Goal: Task Accomplishment & Management: Use online tool/utility

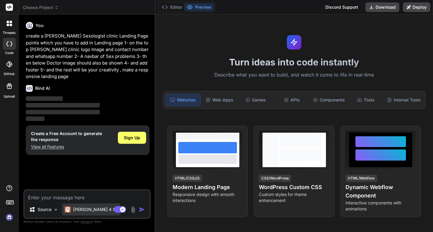
click at [84, 211] on p "[PERSON_NAME] 4 S.." at bounding box center [95, 210] width 45 height 6
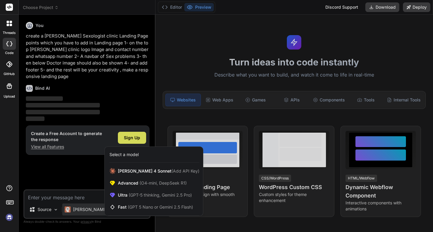
click at [91, 197] on div at bounding box center [216, 116] width 433 height 232
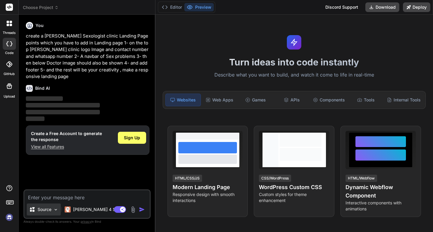
click at [48, 213] on div "Source" at bounding box center [44, 210] width 34 height 12
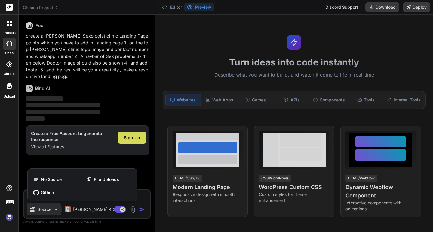
click at [149, 168] on div at bounding box center [216, 116] width 433 height 232
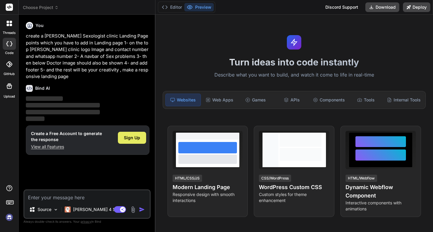
click at [130, 134] on div "Sign Up" at bounding box center [132, 138] width 28 height 12
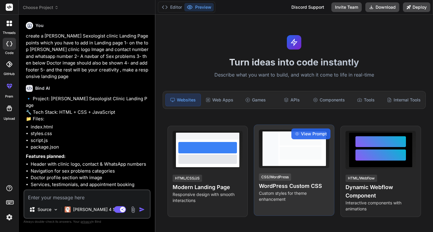
type textarea "x"
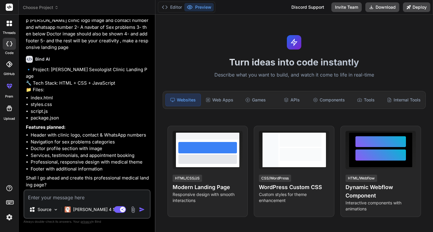
scroll to position [36, 0]
click at [79, 197] on textarea at bounding box center [86, 196] width 125 height 11
click at [82, 198] on textarea at bounding box center [86, 196] width 125 height 11
type textarea "y"
type textarea "x"
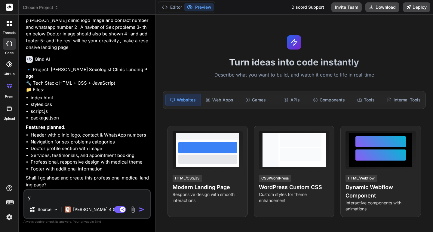
type textarea "ye"
type textarea "x"
type textarea "yes"
type textarea "x"
type textarea "yes"
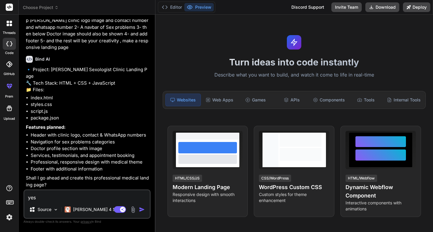
type textarea "x"
type textarea "yes y"
type textarea "x"
type textarea "yes yo"
type textarea "x"
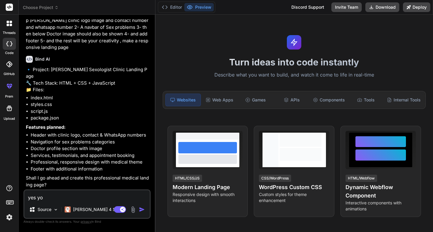
type textarea "yes you"
type textarea "x"
type textarea "yes you"
type textarea "x"
type textarea "yes you c"
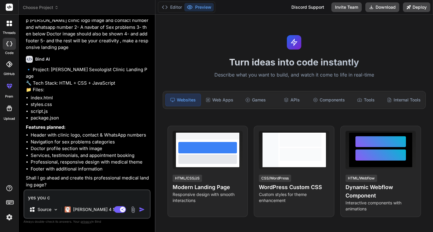
type textarea "x"
type textarea "yes you ca"
type textarea "x"
type textarea "yes you can"
type textarea "x"
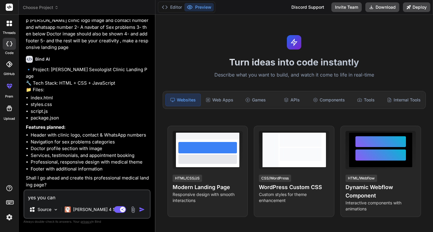
type textarea "yes you can"
type textarea "x"
type textarea "yes you can b"
type textarea "x"
type textarea "yes you can bu"
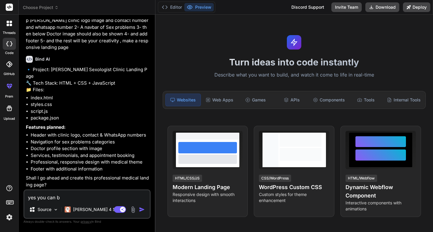
type textarea "x"
type textarea "yes you can but"
type textarea "x"
type textarea "yes you can but"
type textarea "x"
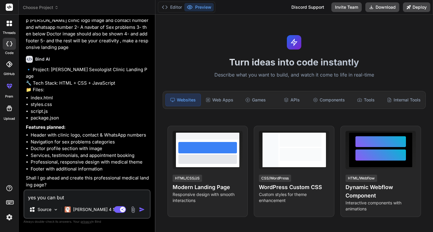
type textarea "yes you can but i"
type textarea "x"
type textarea "yes you can but i"
type textarea "x"
type textarea "yes you can but i w"
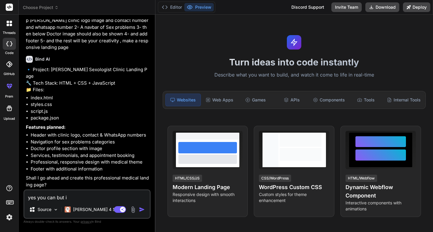
type textarea "x"
type textarea "yes you can but i wa"
type textarea "x"
type textarea "yes you can but i wan"
type textarea "x"
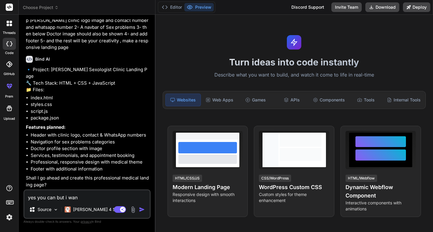
type textarea "yes you can but i want"
type textarea "x"
type textarea "yes you can but i want"
type textarea "x"
type textarea "yes you can but i want o"
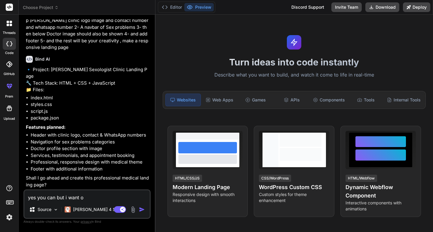
type textarea "x"
type textarea "yes you can but i want on"
type textarea "x"
type textarea "yes you can but i want onl"
type textarea "x"
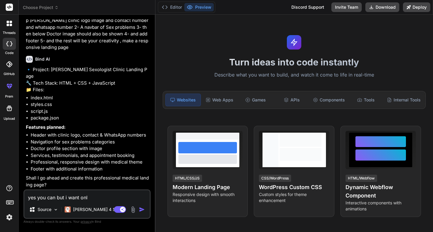
type textarea "yes you can but i want only"
type textarea "x"
type textarea "yes you can but i want only"
type textarea "x"
type textarea "yes you can but i want only t"
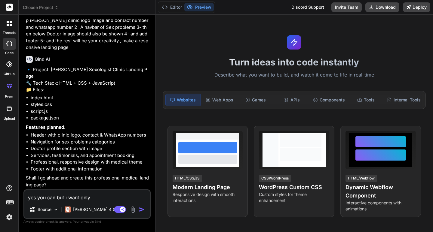
type textarea "x"
type textarea "yes you can but i want only th"
type textarea "x"
type textarea "yes you can but i want only the"
type textarea "x"
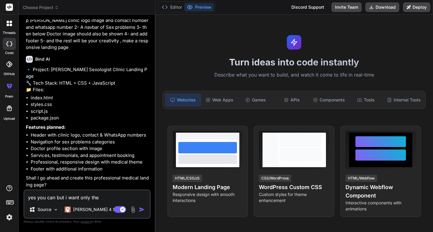
type textarea "yes you can but i want only the"
type textarea "x"
type textarea "yes you can but i want only the l"
type textarea "x"
type textarea "yes you can but i want only the la"
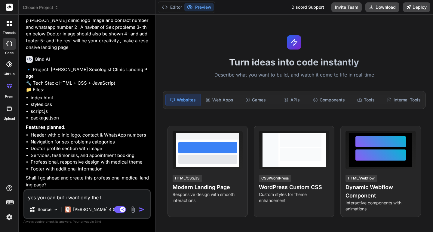
type textarea "x"
type textarea "yes you can but i want only the lan"
type textarea "x"
type textarea "yes you can but i want only the land"
type textarea "x"
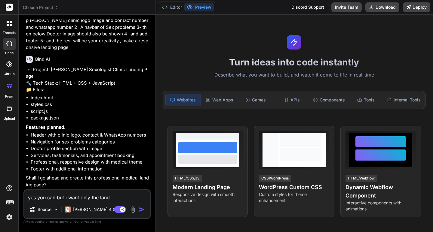
type textarea "yes you can but i want only the [PERSON_NAME]"
type textarea "x"
type textarea "yes you can but i want only the [PERSON_NAME]"
type textarea "x"
type textarea "yes you can but i want only the landing"
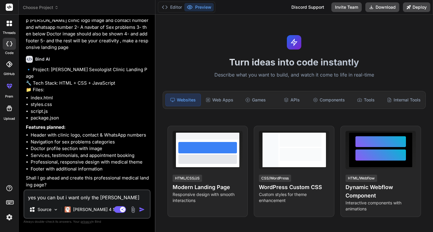
type textarea "x"
type textarea "yes you can but i want only the landing"
type textarea "x"
type textarea "yes you can but i want only the landing p"
type textarea "x"
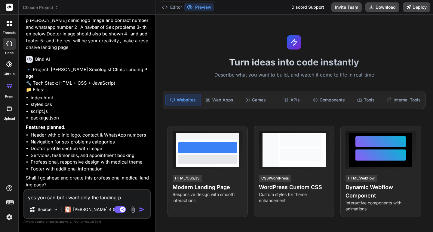
type textarea "yes you can but i want only the landing pa"
type textarea "x"
type textarea "yes you can but i want only the landing pag"
type textarea "x"
type textarea "yes you can but i want only the landing page"
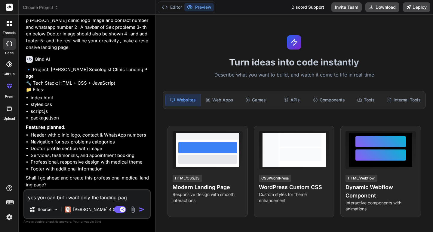
type textarea "x"
type textarea "yes you can but i want only the landing page"
type textarea "x"
type textarea "yes you can but i want only the landing page i"
type textarea "x"
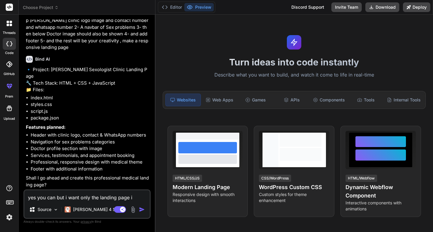
type textarea "yes you can but i want only the landing page in"
type textarea "x"
type textarea "yes you can but i want only the landing page in"
type textarea "x"
type textarea "yes you can but i want only the landing page in h"
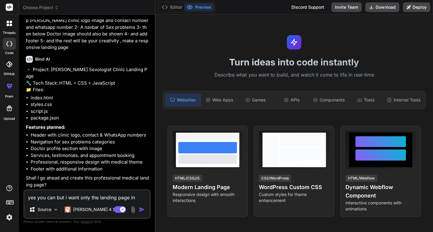
type textarea "x"
type textarea "yes you can but i want only the landing page in ht"
type textarea "x"
type textarea "yes you can but i want only the landing page in htm"
type textarea "x"
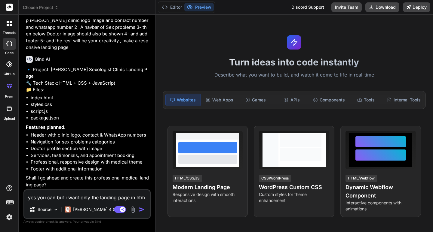
type textarea "yes you can but i want only the landing page in html"
type textarea "x"
type textarea "yes you can but i want only the landing page in html"
type textarea "x"
type textarea "yes you can but i want only the landing page in html c"
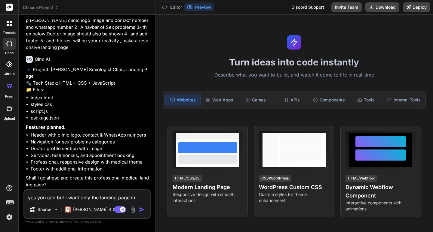
type textarea "x"
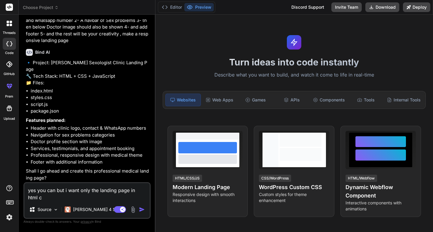
type textarea "yes you can but i want only the landing page in html cs"
type textarea "x"
type textarea "yes you can but i want only the landing page in html css"
type textarea "x"
type textarea "yes you can but i want only the landing page in html cs"
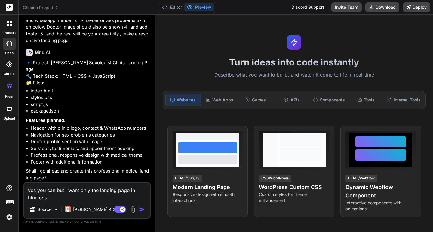
type textarea "x"
type textarea "yes you can but i want only the landing page in html c"
type textarea "x"
type textarea "yes you can but i want only the landing page in html"
type textarea "x"
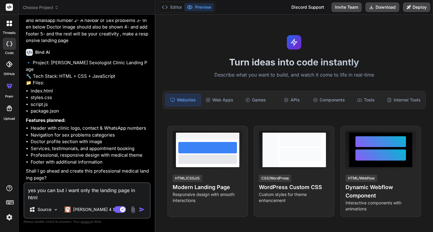
type textarea "yes you can but i want only the landing page in html"
type textarea "x"
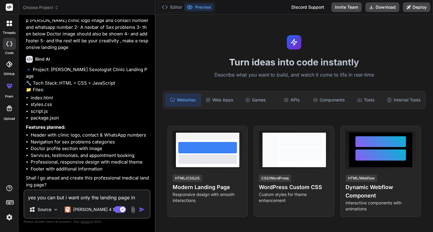
type textarea "yes you can but i want only the landing page in html"
type textarea "x"
type textarea "yes you can but i want only the landing page in html f"
type textarea "x"
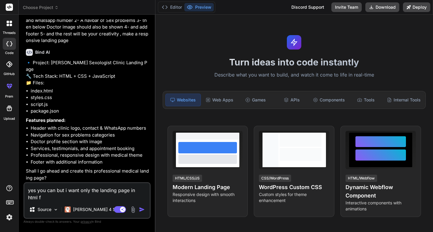
type textarea "yes you can but i want only the landing page in html fi"
type textarea "x"
type textarea "yes you can but i want only the landing page in html fil"
type textarea "x"
type textarea "yes you can but i want only the landing page in html file"
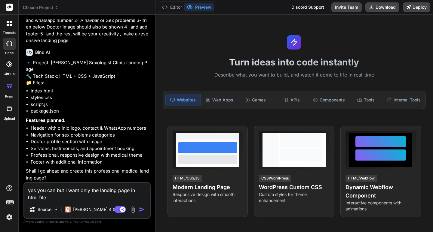
type textarea "x"
type textarea "yes you can but i want only the landing page in html file"
type textarea "x"
type textarea "yes you can but i want only the landing page in html file a"
type textarea "x"
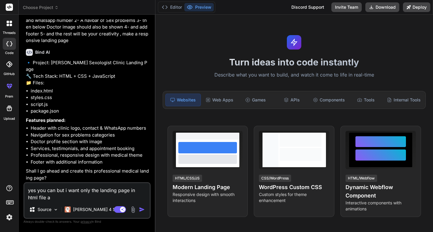
type textarea "yes you can but i want only the landing page in html file an"
type textarea "x"
type textarea "yes you can but i want only the landing page in html file and"
type textarea "x"
type textarea "yes you can but i want only the landing page in html file and"
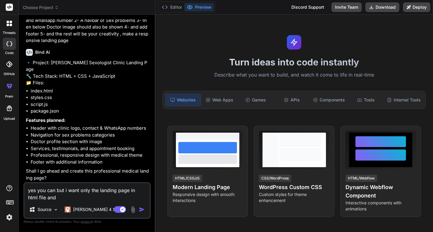
type textarea "x"
click at [135, 192] on textarea "yes you can but i want only the landing page in html file and" at bounding box center [86, 192] width 125 height 18
type textarea "yes you can but i want only the landing page in ohtml file and"
type textarea "x"
type textarea "yes you can but i want only the landing page in onhtml file and"
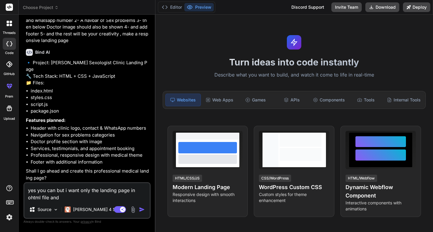
type textarea "x"
type textarea "yes you can but i want only the landing page in onehtml file and"
type textarea "x"
type textarea "yes you can but i want only the landing page in one html file and"
type textarea "x"
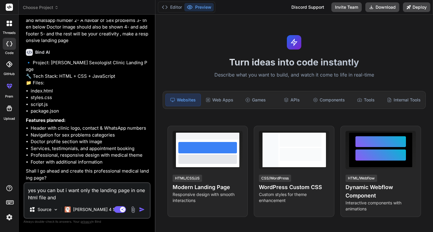
click at [77, 197] on textarea "yes you can but i want only the landing page in one html file and" at bounding box center [86, 192] width 125 height 18
type textarea "yes you can but i want only the landing page in one html file and o"
type textarea "x"
type textarea "yes you can but i want only the landing page in one html file and on"
type textarea "x"
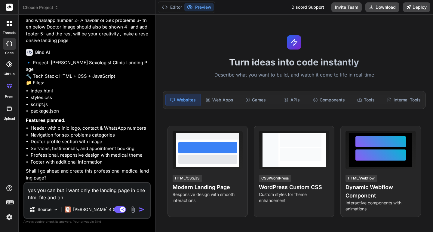
type textarea "yes you can but i want only the landing page in one html file and one"
type textarea "x"
type textarea "yes you can but i want only the landing page in one html file and one"
type textarea "x"
type textarea "yes you can but i want only the landing page in one html file and one c"
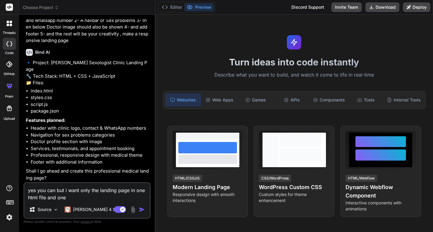
type textarea "x"
type textarea "yes you can but i want only the landing page in one html file and one cs"
type textarea "x"
type textarea "yes you can but i want only the landing page in one html file and one css"
type textarea "x"
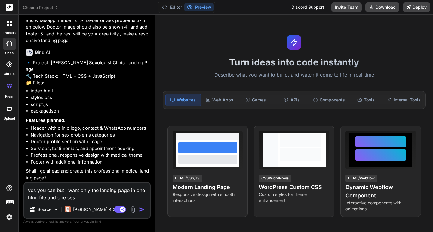
type textarea "yes you can but i want only the landing page in one html file and one css"
type textarea "x"
type textarea "yes you can but i want only the landing page in one html file and one css f"
type textarea "x"
type textarea "yes you can but i want only the landing page in one html file and one css fi"
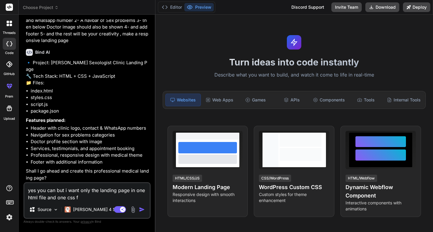
type textarea "x"
type textarea "yes you can but i want only the landing page in one html file and one css fil"
type textarea "x"
type textarea "yes you can but i want only the landing page in one html file and one css file"
type textarea "x"
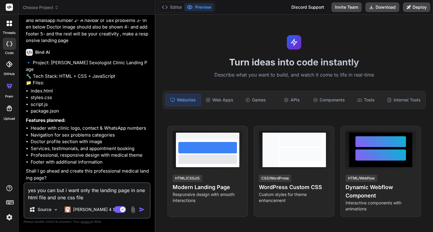
type textarea "yes you can but i want only the landing page in one html file and one css file"
type textarea "x"
type textarea "yes you can but i want only the landing page in one html file and one css file t"
type textarea "x"
type textarea "yes you can but i want only the landing page in one html file and one css file …"
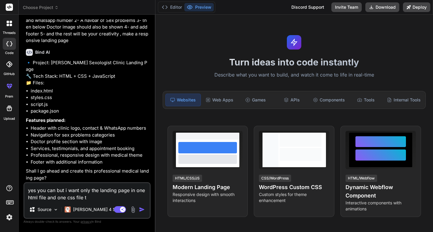
type textarea "x"
type textarea "yes you can but i want only the landing page in one html file and one css file …"
type textarea "x"
type textarea "yes you can but i want only the landing page in one html file and one css file …"
type textarea "x"
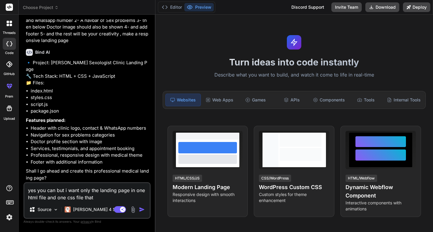
type textarea "yes you can but i want only the landing page in one html file and one css file …"
type textarea "x"
type textarea "yes you can but i want only the landing page in one html file and one css file …"
type textarea "x"
type textarea "yes you can but i want only the landing page in one html file and one css file …"
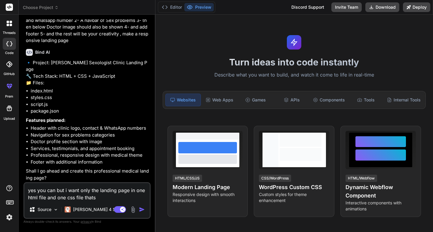
type textarea "x"
type textarea "yes you can but i want only the landing page in one html file and one css file …"
type textarea "x"
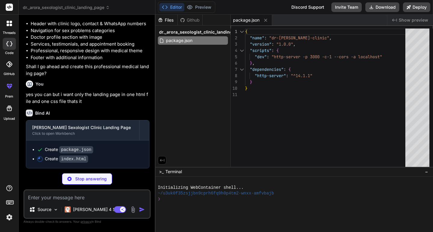
scroll to position [148, 0]
click at [49, 209] on p "Source" at bounding box center [45, 210] width 14 height 6
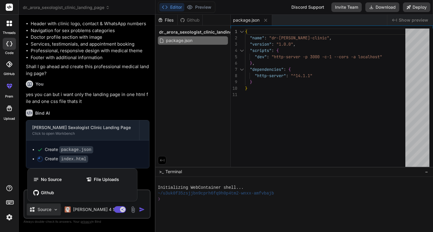
click at [52, 226] on div at bounding box center [216, 116] width 433 height 232
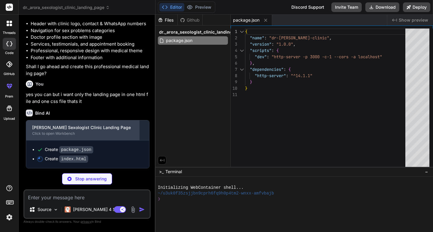
type textarea "x"
type textarea "}); </script> </body> </html>"
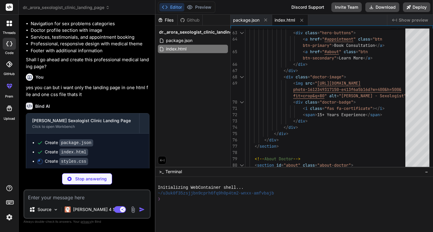
type textarea "x"
type textarea "font-size: 0.9rem; } }"
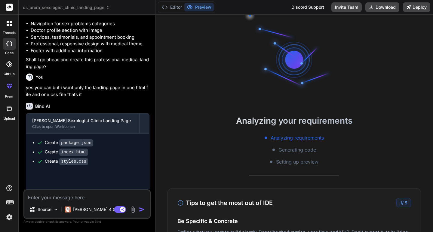
type textarea "x"
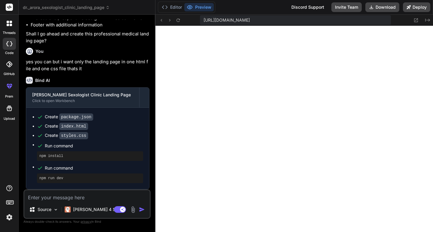
scroll to position [180, 0]
click at [168, 8] on button "Editor" at bounding box center [171, 7] width 25 height 8
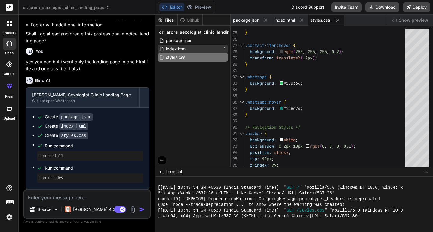
click at [183, 48] on span "index.html" at bounding box center [176, 48] width 22 height 7
type textarea "}); </script> </body> </html>"
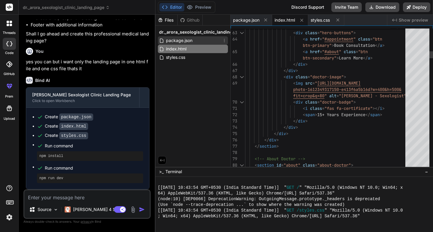
click at [189, 41] on span "package.json" at bounding box center [179, 40] width 28 height 7
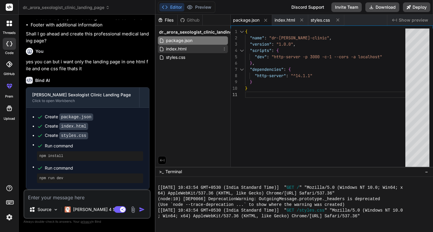
click at [188, 49] on div "index.html" at bounding box center [193, 49] width 70 height 8
type textarea "}); </script> </body> </html>"
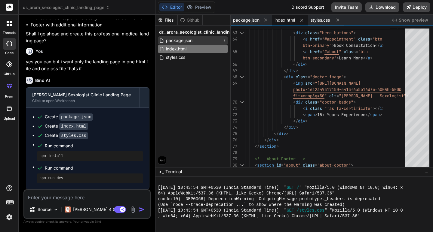
click at [197, 41] on div "package.json" at bounding box center [193, 40] width 70 height 8
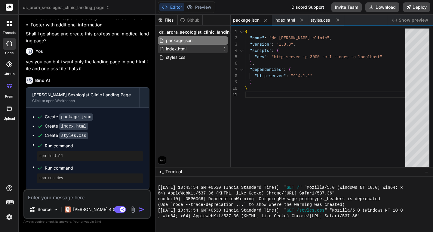
click at [187, 50] on div "index.html" at bounding box center [193, 49] width 70 height 8
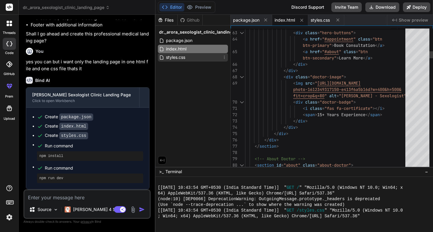
click at [185, 57] on span "styles.css" at bounding box center [175, 57] width 20 height 7
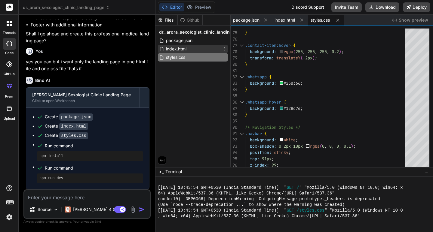
click at [182, 49] on span "index.html" at bounding box center [176, 48] width 22 height 7
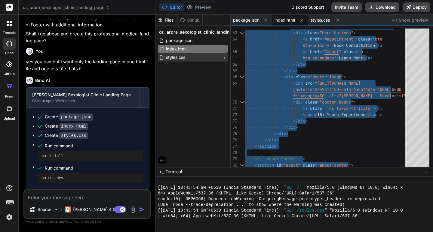
click at [176, 54] on span "styles.css" at bounding box center [175, 57] width 20 height 7
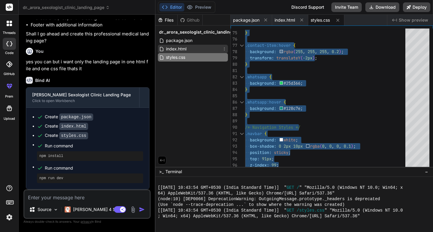
click at [191, 46] on div "index.html" at bounding box center [193, 49] width 70 height 8
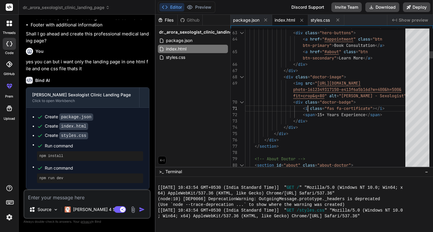
type textarea "<!DOCTYPE html> <html lang="en"> <head> <meta charset="UTF-8"> <meta name="view…"
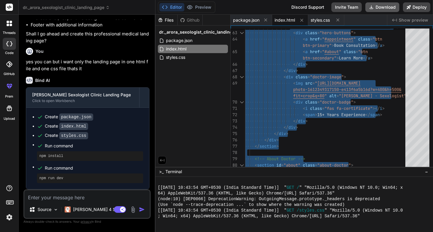
click at [384, 8] on button "Download" at bounding box center [382, 7] width 34 height 10
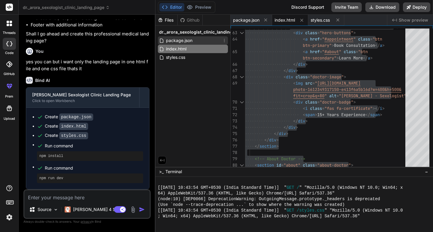
click at [193, 42] on span "package.json" at bounding box center [179, 40] width 28 height 7
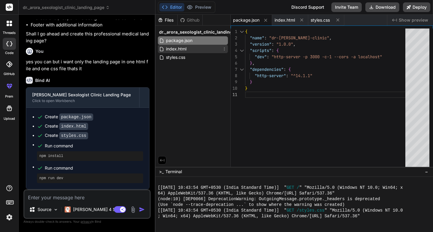
click at [191, 48] on div "index.html" at bounding box center [193, 49] width 70 height 8
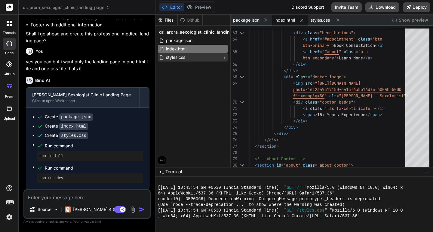
click at [185, 55] on span "styles.css" at bounding box center [175, 57] width 20 height 7
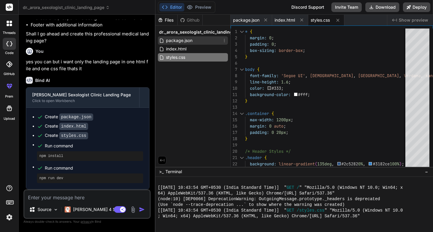
click at [184, 42] on span "package.json" at bounding box center [179, 40] width 28 height 7
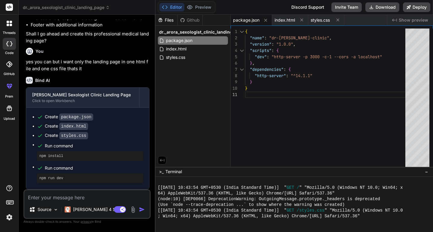
click at [90, 197] on textarea at bounding box center [86, 196] width 125 height 11
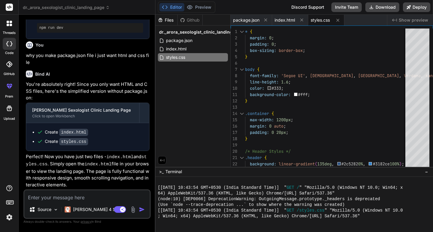
scroll to position [330, 0]
click at [73, 137] on ul "Create index.html Create styles.css" at bounding box center [87, 137] width 111 height 16
click at [74, 134] on code "index.html" at bounding box center [73, 132] width 29 height 7
click at [188, 50] on div "index.html" at bounding box center [193, 49] width 70 height 8
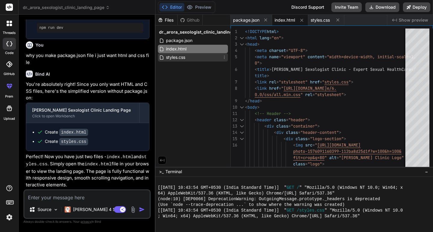
click at [186, 57] on div "styles.css" at bounding box center [193, 57] width 70 height 8
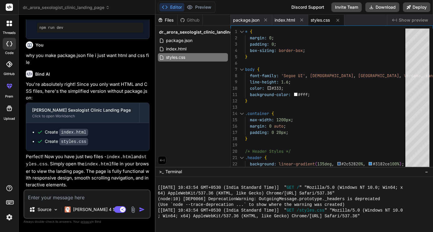
click at [70, 133] on code "index.html" at bounding box center [73, 132] width 29 height 7
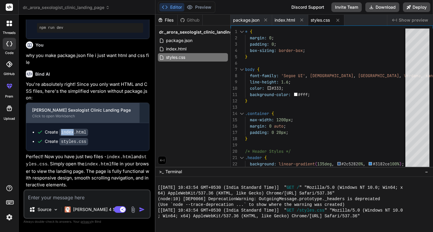
click at [79, 116] on div "Click to open Workbench" at bounding box center [82, 116] width 101 height 5
click at [56, 113] on div "[PERSON_NAME] Sexologist Clinic Landing Page" at bounding box center [82, 110] width 101 height 6
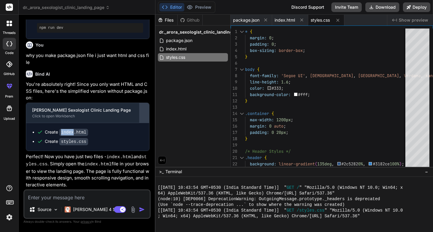
click at [145, 119] on button at bounding box center [144, 113] width 10 height 20
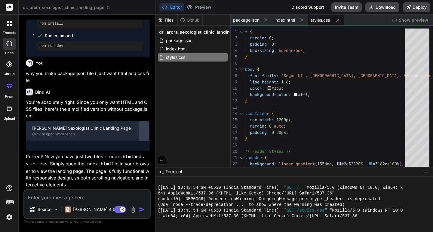
scroll to position [302, 0]
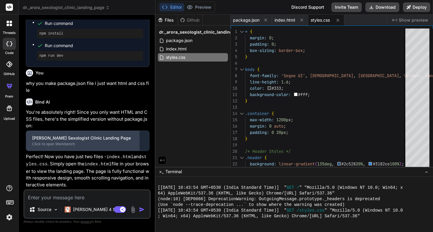
click at [78, 135] on div "[PERSON_NAME] Sexologist Clinic Landing Page Click to open Workbench" at bounding box center [82, 141] width 113 height 20
click at [56, 147] on div "Click to open Workbench" at bounding box center [82, 144] width 101 height 5
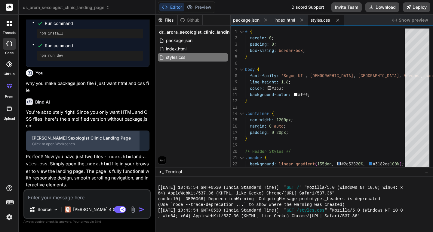
click at [48, 144] on div "Click to open Workbench" at bounding box center [82, 144] width 101 height 5
click at [47, 144] on div "Click to open Workbench" at bounding box center [82, 144] width 101 height 5
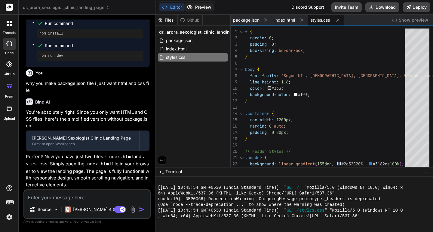
click at [204, 7] on button "Preview" at bounding box center [198, 7] width 29 height 8
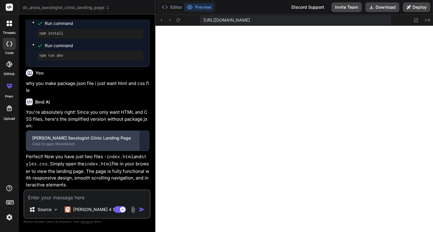
drag, startPoint x: 111, startPoint y: 148, endPoint x: 63, endPoint y: 143, distance: 49.0
click at [63, 143] on div "[PERSON_NAME] Sexologist Clinic Landing Page Click to open Workbench" at bounding box center [82, 141] width 113 height 20
drag, startPoint x: 115, startPoint y: 138, endPoint x: 42, endPoint y: 137, distance: 72.5
click at [43, 137] on div "[PERSON_NAME] Sexologist Clinic Landing Page" at bounding box center [82, 138] width 101 height 6
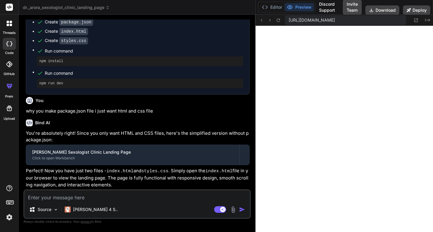
scroll to position [241, 0]
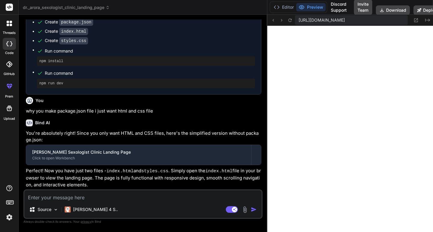
drag, startPoint x: 155, startPoint y: 123, endPoint x: 324, endPoint y: 123, distance: 169.2
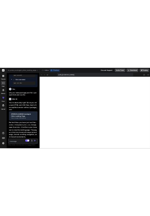
scroll to position [409, 0]
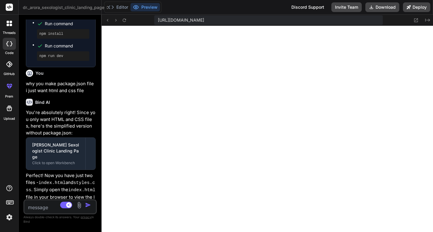
drag, startPoint x: 267, startPoint y: 108, endPoint x: 57, endPoint y: 120, distance: 210.5
click at [57, 120] on div "Bind AI Web Search Created with Pixso. Code Generator You create a [PERSON_NAME…" at bounding box center [60, 124] width 83 height 218
click at [147, 9] on button "Preview" at bounding box center [144, 7] width 29 height 8
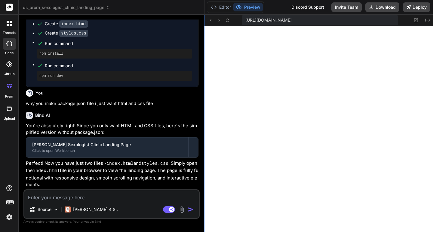
scroll to position [241, 0]
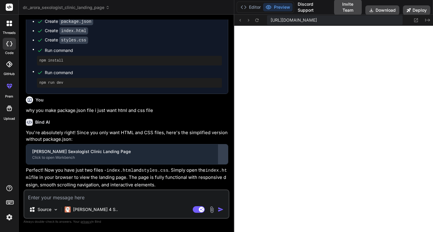
drag, startPoint x: 101, startPoint y: 119, endPoint x: 225, endPoint y: 154, distance: 129.2
click at [225, 154] on div "Bind AI Web Search Created with Pixso. Code Generator You create a [PERSON_NAME…" at bounding box center [127, 124] width 216 height 218
click at [72, 198] on textarea at bounding box center [126, 196] width 204 height 11
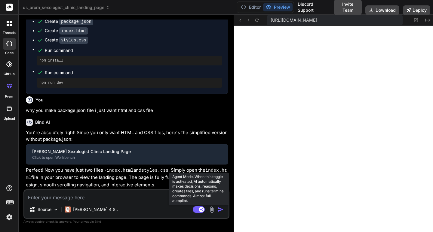
click at [194, 210] on rect at bounding box center [199, 210] width 12 height 7
click at [194, 210] on rect at bounding box center [195, 209] width 5 height 5
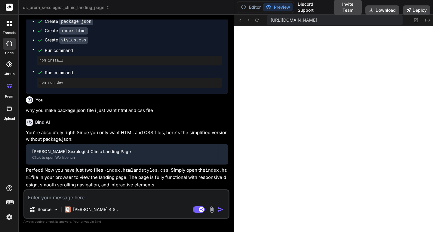
click at [67, 194] on textarea at bounding box center [126, 196] width 204 height 11
click at [72, 197] on textarea at bounding box center [126, 196] width 204 height 11
click at [55, 200] on textarea at bounding box center [126, 196] width 204 height 11
paste textarea "Why Choose [PERSON_NAME] Clinic?"
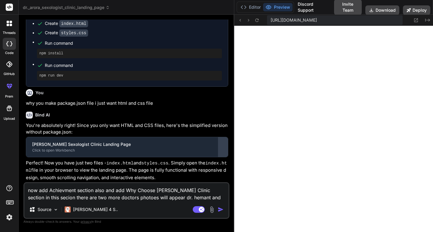
scroll to position [255, 0]
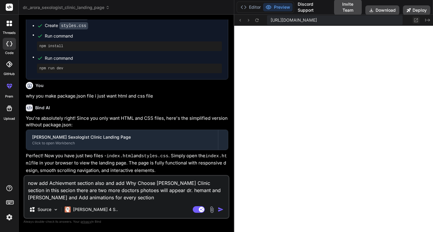
click at [415, 21] on icon at bounding box center [416, 20] width 4 height 4
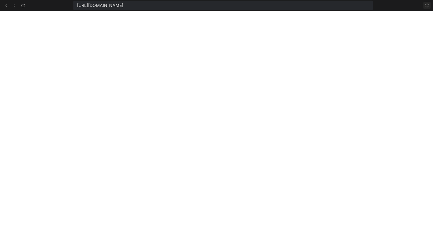
click at [428, 6] on icon at bounding box center [426, 5] width 5 height 5
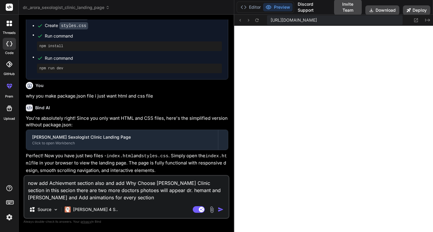
click at [145, 198] on textarea "now add Achievment section also and add Why Choose [PERSON_NAME] Clinic section…" at bounding box center [126, 188] width 204 height 25
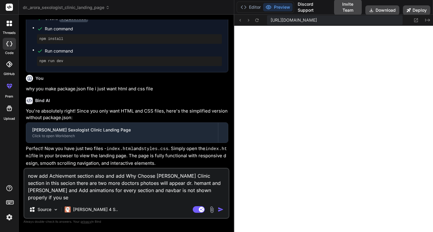
scroll to position [262, 0]
click at [79, 198] on textarea "now add Achievment section also and add Why Choose [PERSON_NAME] Clinic section…" at bounding box center [126, 185] width 204 height 32
click at [218, 210] on img "button" at bounding box center [221, 210] width 6 height 6
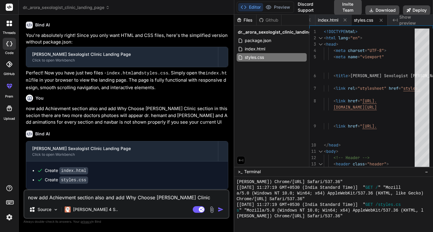
scroll to position [338, 0]
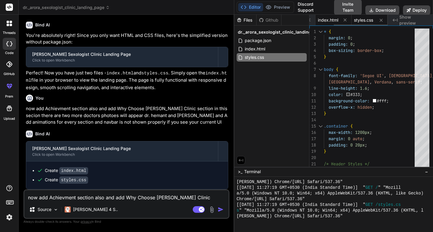
click at [321, 19] on span "index.html" at bounding box center [328, 20] width 20 height 6
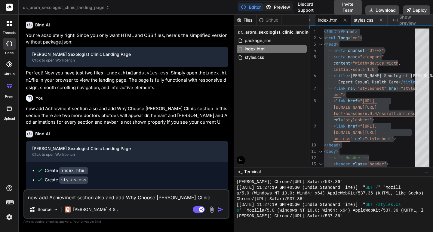
click at [274, 10] on button "Preview" at bounding box center [277, 7] width 29 height 8
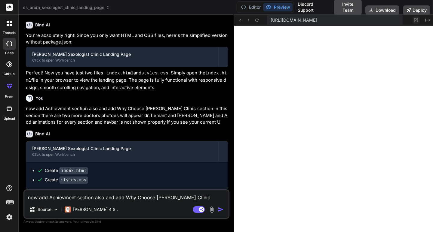
click at [415, 21] on icon at bounding box center [416, 20] width 4 height 4
